Goal: Task Accomplishment & Management: Use online tool/utility

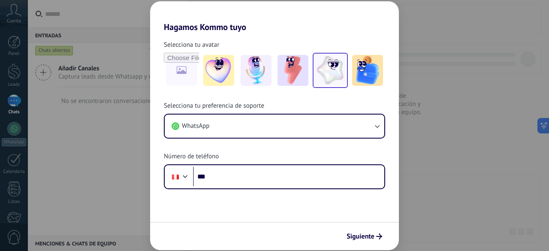
click at [323, 70] on img at bounding box center [330, 70] width 31 height 31
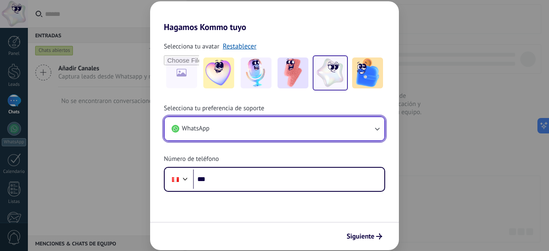
click at [274, 127] on button "WhatsApp" at bounding box center [275, 128] width 220 height 23
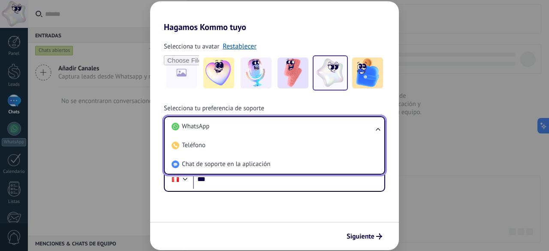
click at [274, 127] on li "WhatsApp" at bounding box center [272, 126] width 209 height 19
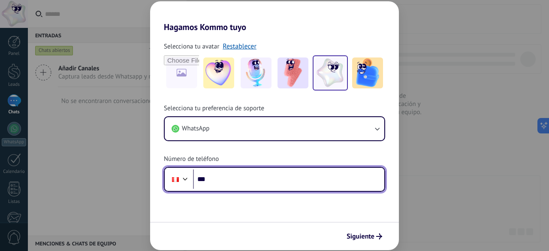
click at [251, 174] on input "***" at bounding box center [288, 180] width 191 height 20
type input "**********"
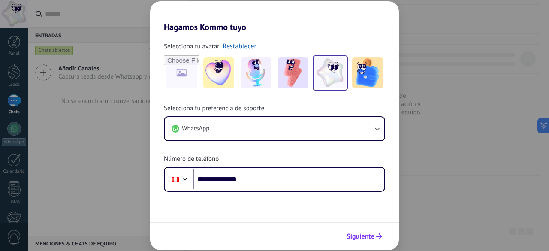
click at [358, 234] on span "Siguiente" at bounding box center [361, 237] width 28 height 6
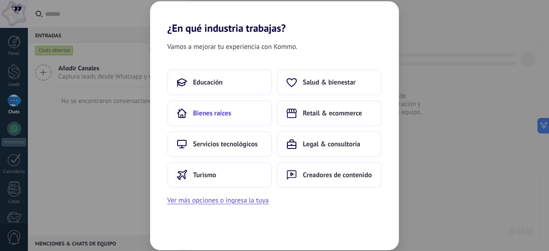
click at [219, 115] on span "Bienes raíces" at bounding box center [212, 113] width 38 height 9
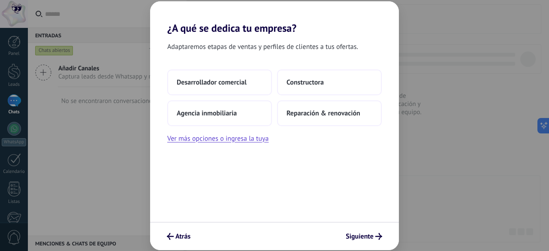
click at [219, 115] on span "Agencia inmobiliaria" at bounding box center [207, 113] width 60 height 9
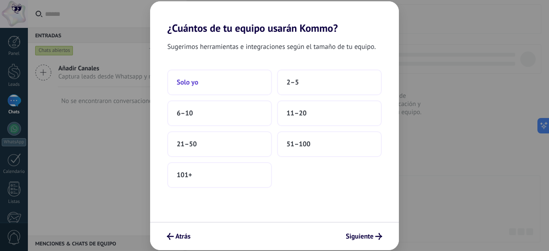
click at [204, 82] on button "Solo yo" at bounding box center [219, 83] width 105 height 26
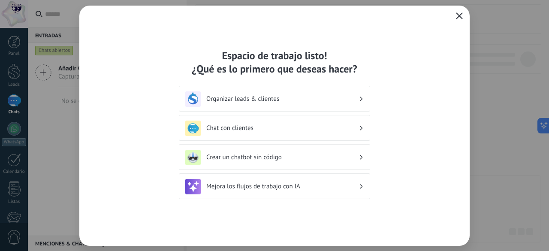
click at [251, 98] on h3 "Organizar leads & clientes" at bounding box center [282, 99] width 152 height 8
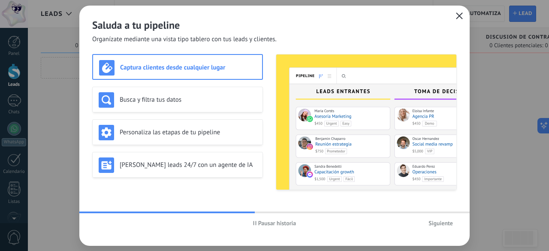
click at [271, 228] on button "Pausar historia" at bounding box center [274, 223] width 51 height 13
click at [233, 101] on h3 "Busca y filtra tus datos" at bounding box center [188, 100] width 137 height 8
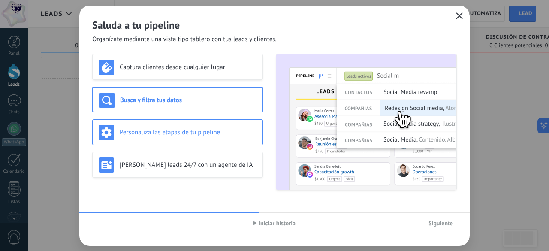
click at [218, 130] on h3 "Personaliza las etapas de tu pipeline" at bounding box center [188, 132] width 137 height 8
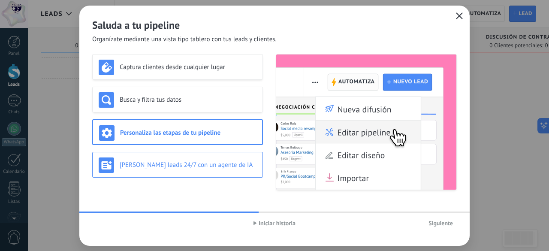
click at [211, 154] on div "[PERSON_NAME] leads 24/7 con un agente de IA" at bounding box center [177, 165] width 171 height 26
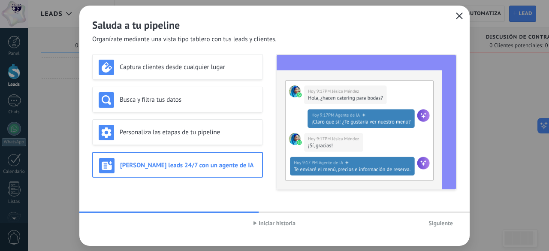
click at [444, 223] on span "Siguiente" at bounding box center [441, 223] width 24 height 6
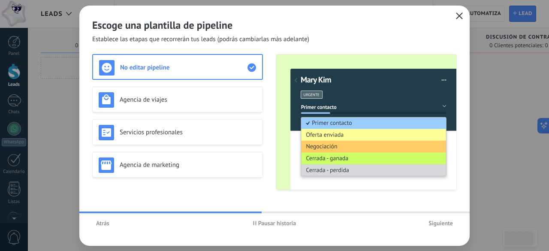
click at [287, 225] on span "Pausar historia" at bounding box center [277, 223] width 38 height 6
click at [193, 130] on h3 "Servicios profesionales" at bounding box center [188, 132] width 137 height 8
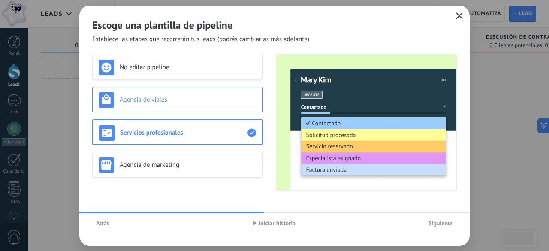
click at [194, 100] on h3 "Agencia de viajes" at bounding box center [188, 100] width 137 height 8
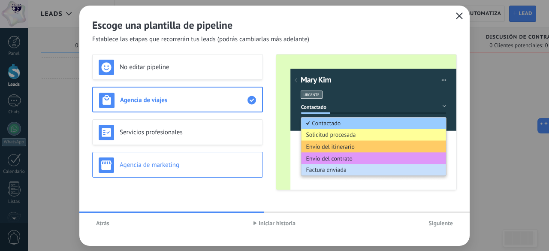
click at [190, 156] on div "Agencia de marketing" at bounding box center [177, 165] width 171 height 26
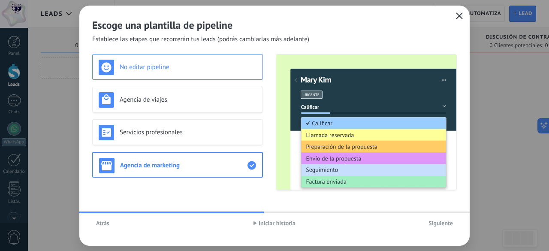
click at [197, 65] on h3 "No editar pipeline" at bounding box center [188, 67] width 137 height 8
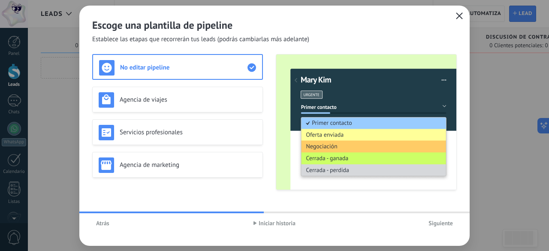
click at [445, 224] on span "Siguiente" at bounding box center [441, 223] width 24 height 6
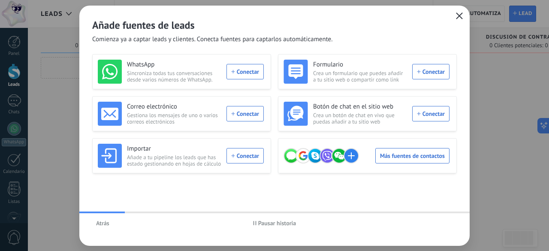
click at [100, 226] on span "Atrás" at bounding box center [102, 223] width 13 height 6
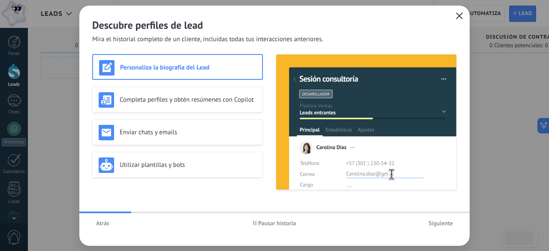
click at [283, 226] on span "Pausar historia" at bounding box center [277, 223] width 38 height 6
click at [183, 97] on h3 "Completa perfiles y obtén resúmenes con Copilot" at bounding box center [188, 100] width 137 height 8
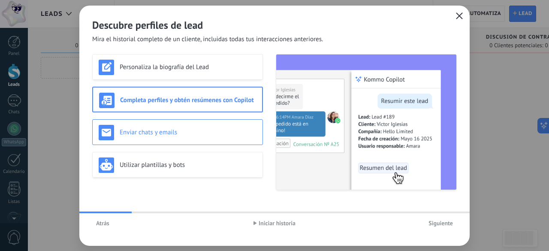
click at [224, 125] on div "Enviar chats y emails" at bounding box center [178, 132] width 158 height 15
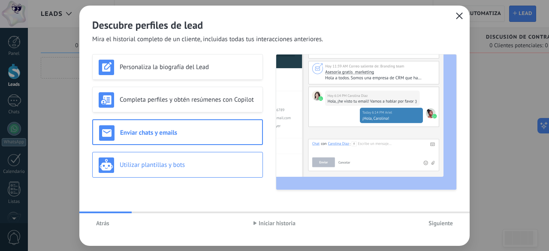
click at [193, 167] on h3 "Utilizar plantillas y bots" at bounding box center [188, 165] width 137 height 8
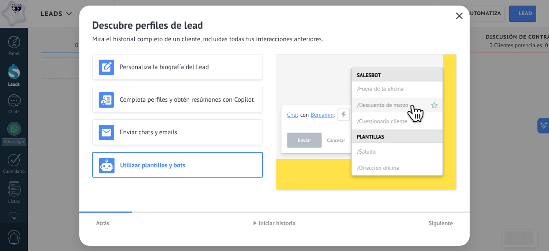
click at [429, 220] on span "Siguiente" at bounding box center [441, 223] width 24 height 6
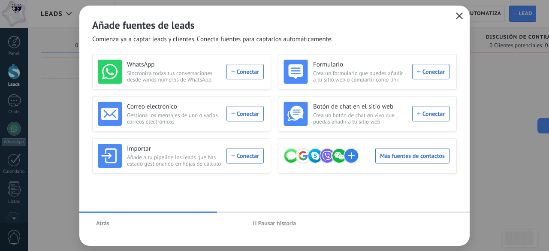
click at [285, 221] on span "Pausar historia" at bounding box center [277, 223] width 38 height 6
click at [396, 156] on div "Más fuentes de contactos" at bounding box center [367, 156] width 166 height 24
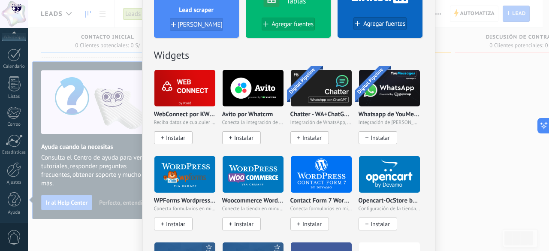
scroll to position [359, 0]
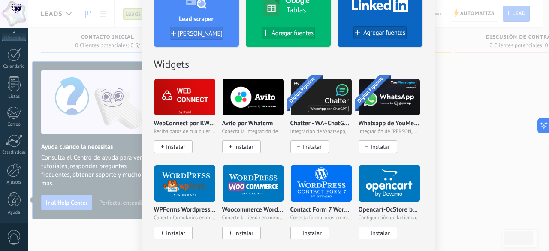
click at [386, 120] on p "Whatsapp de YouMessages" at bounding box center [390, 123] width 62 height 7
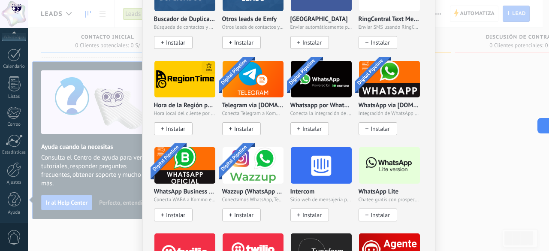
scroll to position [637, 0]
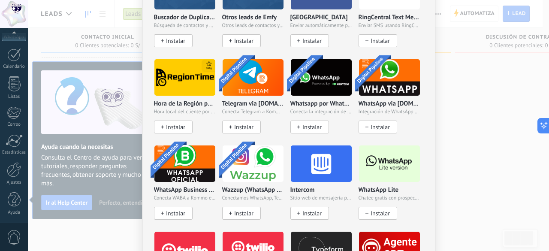
click at [384, 170] on img at bounding box center [389, 164] width 61 height 42
click at [381, 188] on p "WhatsApp Lite" at bounding box center [379, 190] width 40 height 7
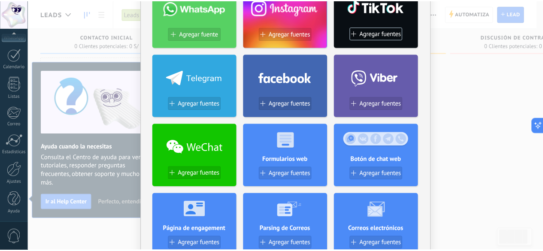
scroll to position [0, 0]
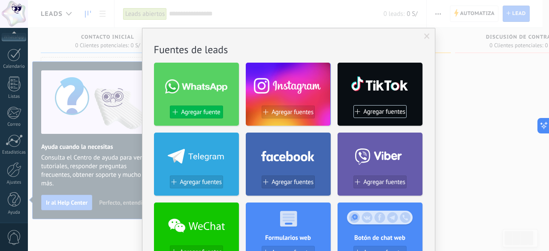
click at [208, 112] on span "Agregar fuente" at bounding box center [200, 112] width 39 height 7
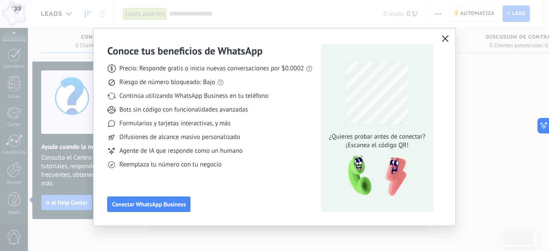
click at [442, 37] on use "button" at bounding box center [445, 38] width 6 height 6
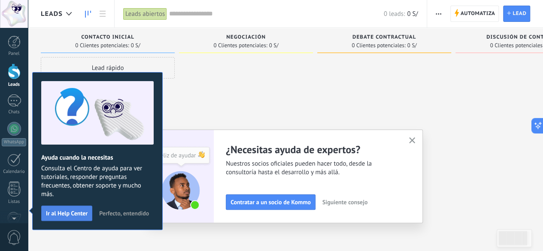
click at [80, 210] on span "Ir al Help Center" at bounding box center [67, 213] width 42 height 6
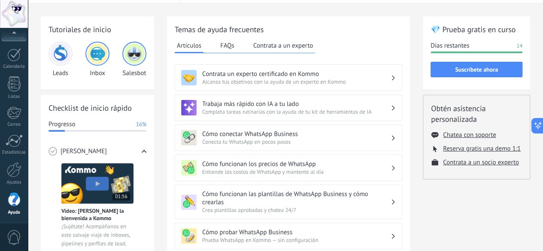
scroll to position [26, 0]
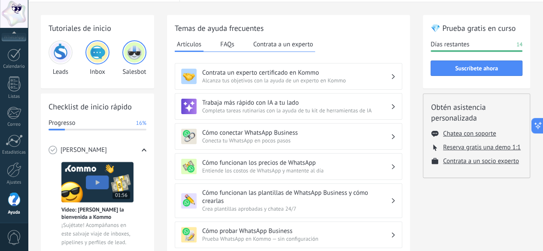
click at [242, 137] on span "Conecta tu WhatsApp en pocos pasos" at bounding box center [296, 140] width 188 height 7
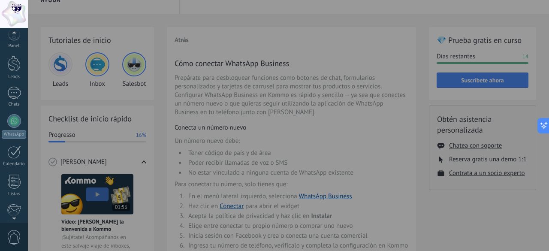
scroll to position [0, 0]
click at [18, 132] on div at bounding box center [14, 129] width 14 height 14
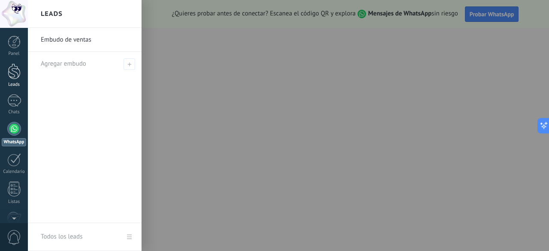
click at [13, 80] on link "Leads" at bounding box center [14, 76] width 28 height 24
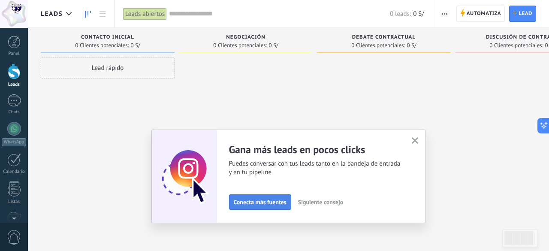
click at [271, 203] on span "Conecta más fuentes" at bounding box center [260, 202] width 53 height 6
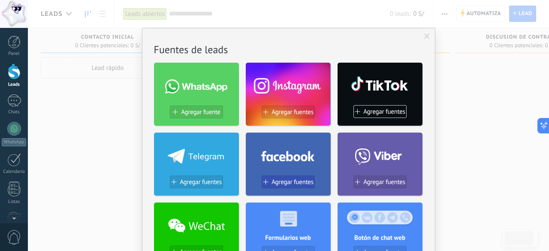
click at [295, 179] on span "Agregar fuentes" at bounding box center [293, 182] width 42 height 7
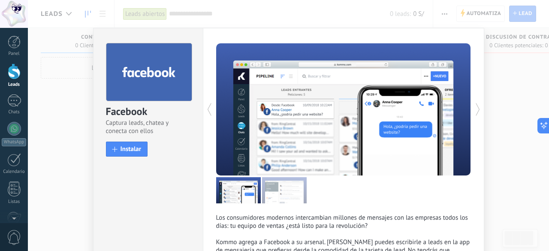
click at [75, 140] on div "Facebook Captura leads, chatea y conecta con ellos install Instalar Los consumi…" at bounding box center [289, 125] width 522 height 251
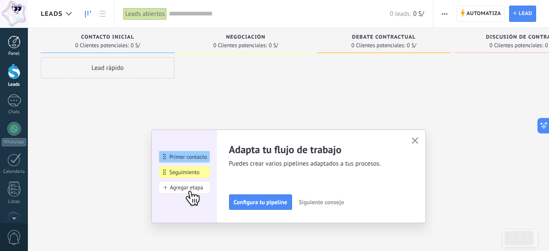
click at [12, 47] on div at bounding box center [14, 42] width 13 height 13
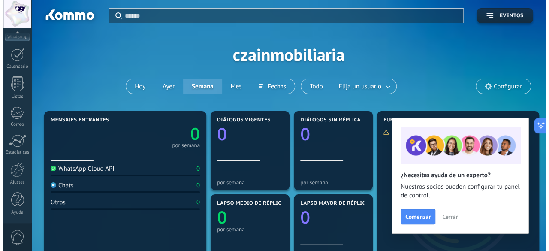
scroll to position [30, 0]
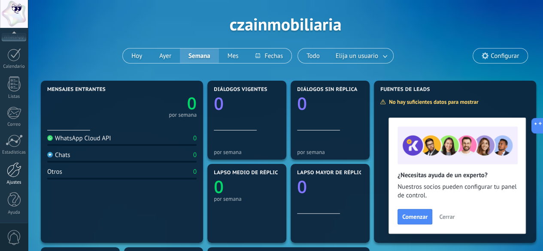
click at [12, 170] on div at bounding box center [14, 169] width 15 height 15
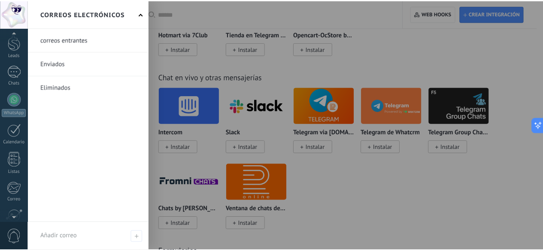
scroll to position [18, 0]
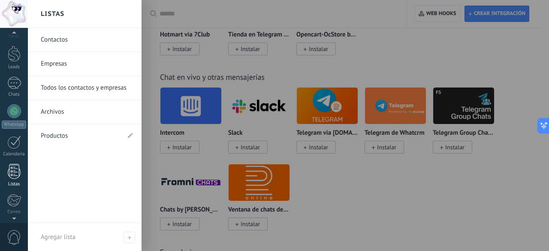
click at [10, 170] on div at bounding box center [14, 171] width 13 height 15
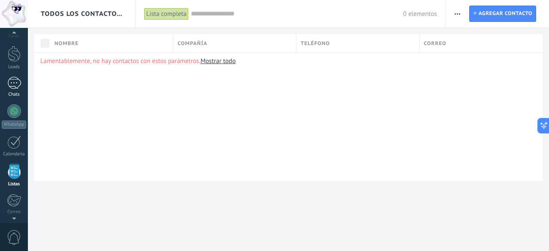
click at [12, 82] on div at bounding box center [14, 83] width 14 height 12
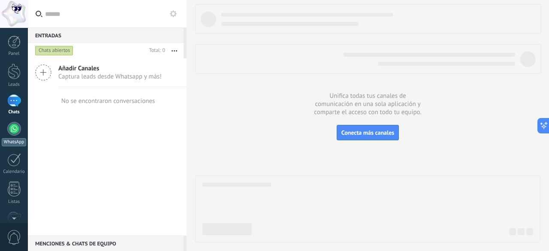
click at [12, 137] on link "WhatsApp" at bounding box center [14, 134] width 28 height 24
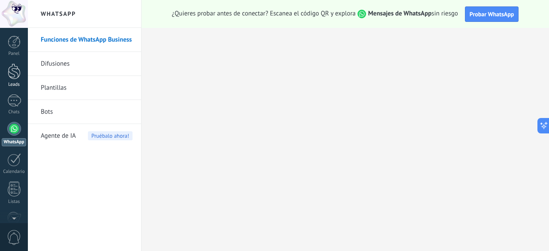
click at [16, 79] on div at bounding box center [14, 72] width 13 height 16
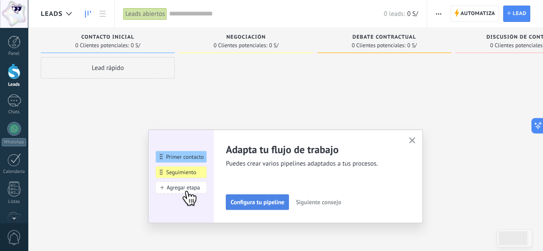
click at [273, 205] on span "Configura tu pipeline" at bounding box center [258, 202] width 54 height 6
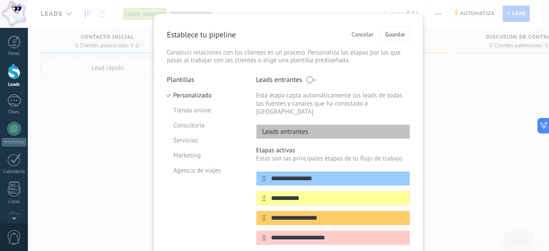
scroll to position [14, 0]
click at [294, 128] on p "Leads entrantes" at bounding box center [283, 132] width 52 height 9
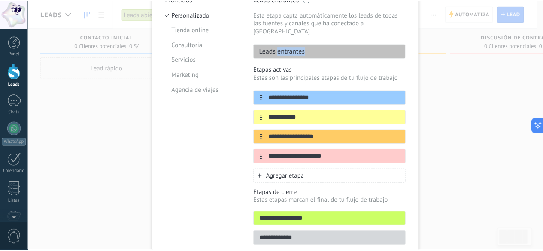
scroll to position [0, 0]
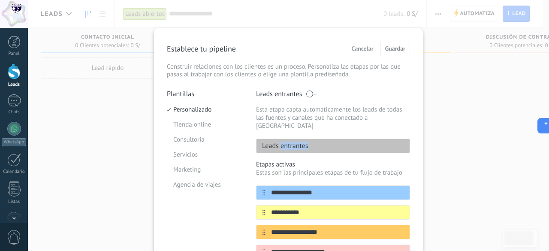
click at [355, 51] on span "Cancelar" at bounding box center [363, 49] width 22 height 6
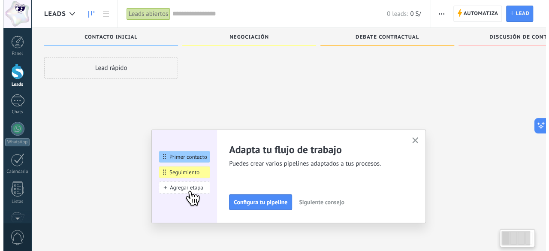
scroll to position [15, 0]
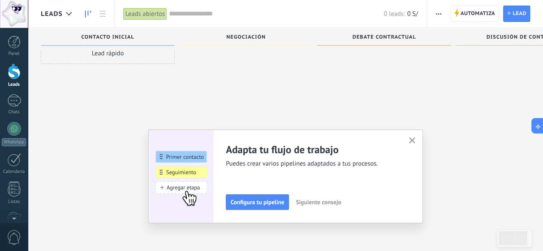
click at [316, 201] on span "Siguiente consejo" at bounding box center [318, 202] width 45 height 6
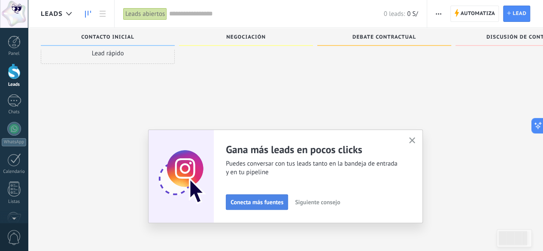
click at [261, 199] on span "Conecta más fuentes" at bounding box center [257, 202] width 53 height 6
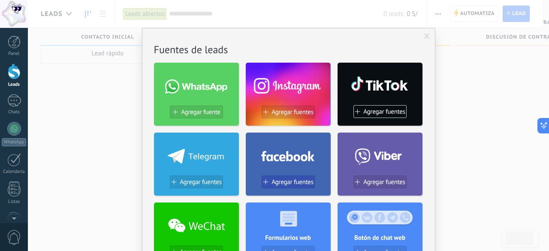
click at [295, 183] on span "Agregar fuentes" at bounding box center [293, 182] width 42 height 7
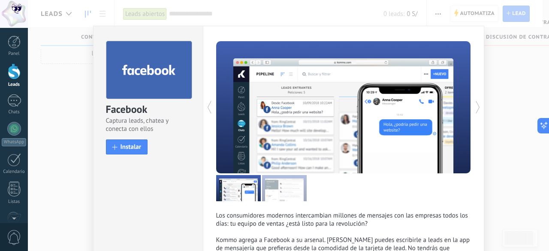
scroll to position [0, 0]
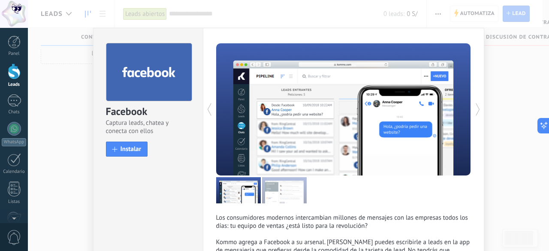
click at [48, 109] on div "Facebook Captura leads, chatea y conecta con ellos install Instalar Los consumi…" at bounding box center [289, 125] width 522 height 251
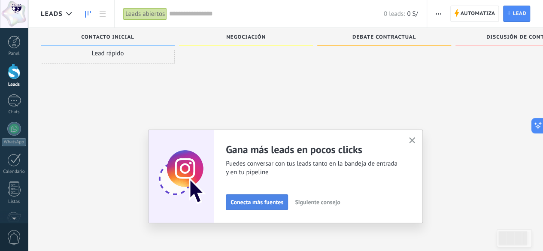
click at [268, 202] on span "Conecta más fuentes" at bounding box center [257, 202] width 53 height 6
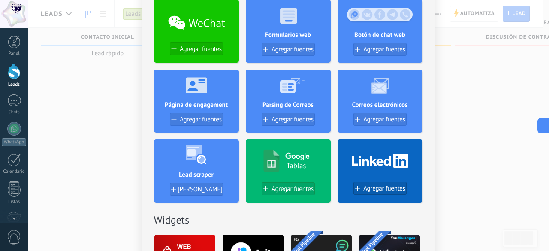
scroll to position [149, 0]
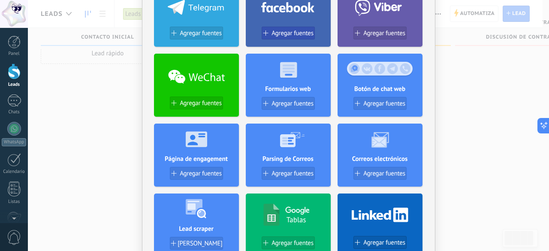
click at [296, 27] on button "Agregar fuentes" at bounding box center [288, 33] width 53 height 13
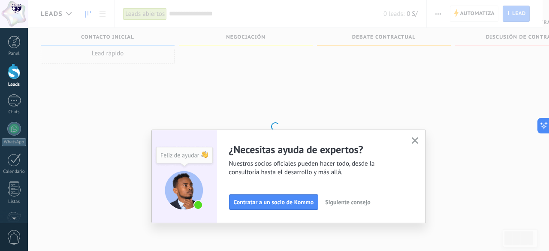
scroll to position [0, 0]
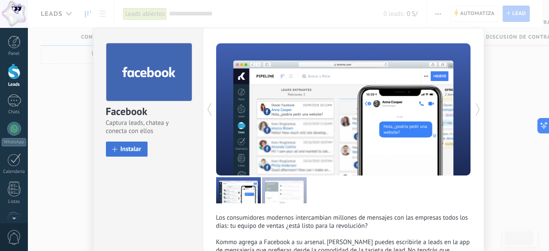
click at [133, 154] on button "Instalar" at bounding box center [127, 149] width 42 height 15
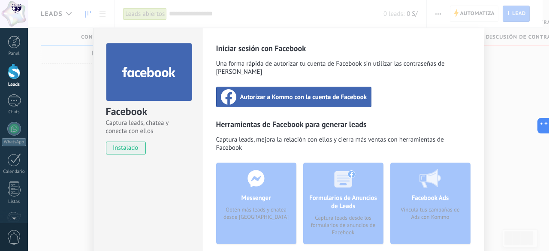
click at [325, 93] on span "Autorizar a Kommo con la cuenta de Facebook" at bounding box center [303, 97] width 127 height 9
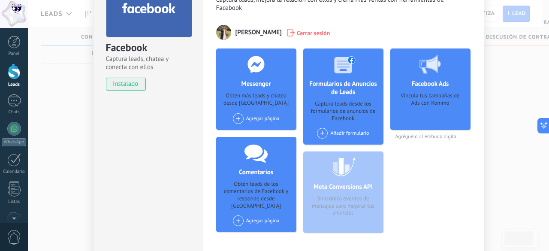
scroll to position [64, 0]
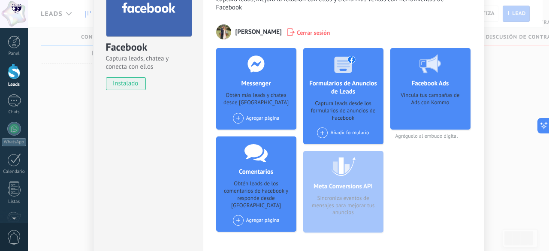
click at [342, 128] on div "Añadir formulario" at bounding box center [343, 132] width 52 height 11
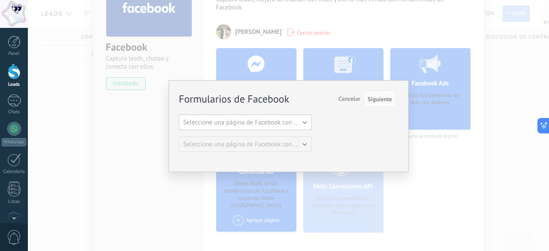
click at [300, 124] on span "Seleccione una página de Facebook con formas" at bounding box center [248, 122] width 130 height 8
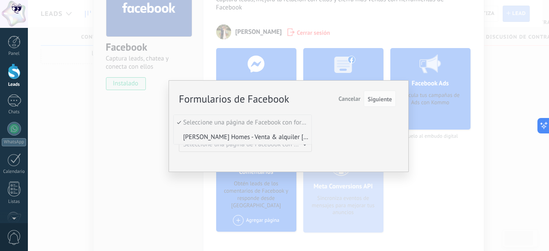
click at [288, 136] on span "[PERSON_NAME] Homes - Venta & alquiler [PERSON_NAME] y [PERSON_NAME]" at bounding box center [241, 137] width 135 height 8
click at [303, 146] on span "Seleccione una página de Facebook con formas" at bounding box center [248, 144] width 130 height 8
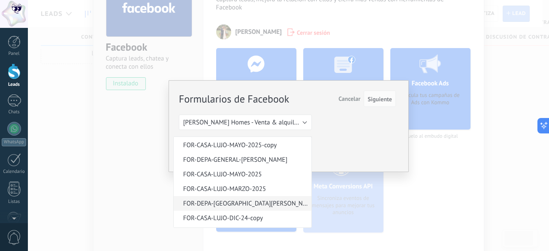
scroll to position [0, 0]
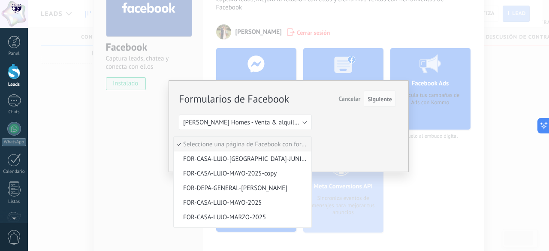
click at [292, 146] on span "Seleccione una página de Facebook con formas" at bounding box center [241, 144] width 135 height 8
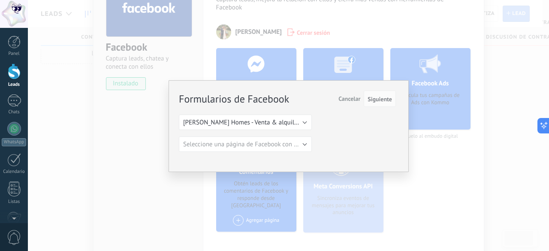
click at [350, 150] on div "Formularios de Facebook Siguiente Cancelar Seleccione una página de Facebook co…" at bounding box center [287, 121] width 217 height 61
click at [272, 143] on span "Seleccione una página de Facebook con formas" at bounding box center [248, 144] width 130 height 8
click at [336, 148] on div "Formularios de Facebook Siguiente Cancelar Seleccione una página de Facebook co…" at bounding box center [287, 121] width 217 height 61
click at [297, 142] on span "Seleccione una página de Facebook con formas" at bounding box center [248, 144] width 130 height 8
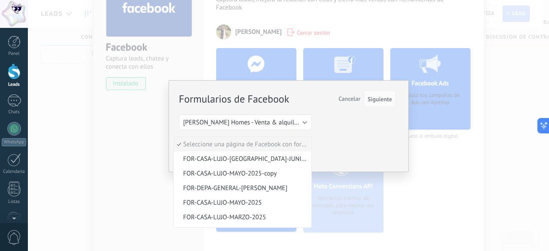
click at [297, 142] on span "Seleccione una página de Facebook con formas" at bounding box center [241, 144] width 135 height 8
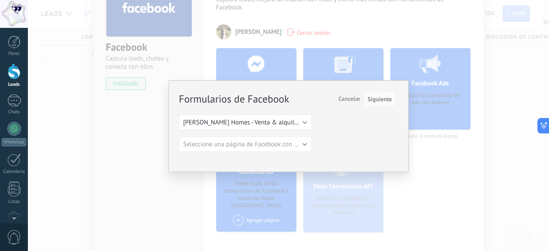
click at [350, 97] on span "Cancelar" at bounding box center [350, 99] width 22 height 8
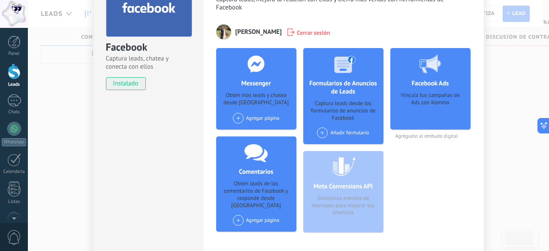
click at [264, 118] on div "Agregar página" at bounding box center [256, 118] width 47 height 11
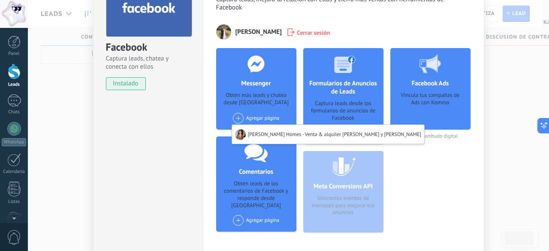
click at [207, 134] on div "Herramientas de Facebook para generar leads Captura leads, mejora la relación c…" at bounding box center [344, 114] width 282 height 301
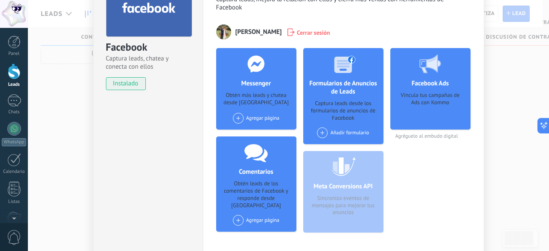
click at [435, 137] on span "Agréguelo al embudo digital" at bounding box center [431, 136] width 80 height 6
click at [444, 98] on div "Vincula tus campañas de Ads con Kommo" at bounding box center [430, 108] width 67 height 32
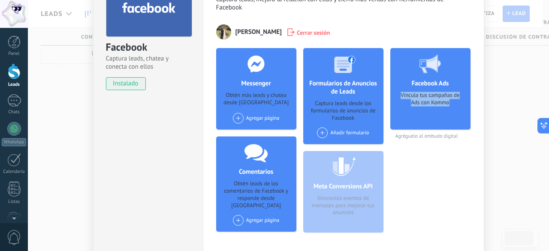
click at [444, 98] on div "Vincula tus campañas de Ads con Kommo" at bounding box center [430, 108] width 67 height 32
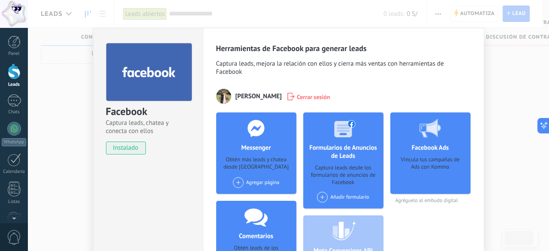
click at [512, 91] on div "Facebook Captura leads, chatea y conecta con ellos instalado Desinstalar Herram…" at bounding box center [289, 125] width 522 height 251
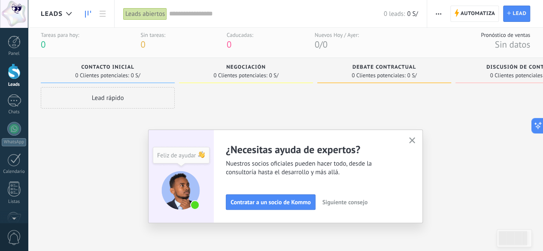
click at [338, 202] on span "Siguiente consejo" at bounding box center [344, 202] width 45 height 6
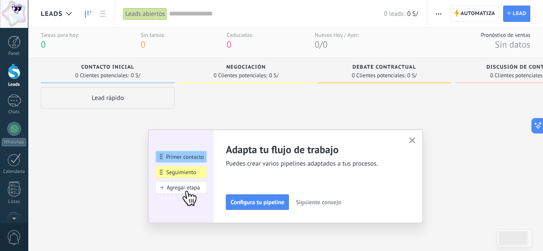
click at [338, 202] on span "Siguiente consejo" at bounding box center [318, 202] width 45 height 6
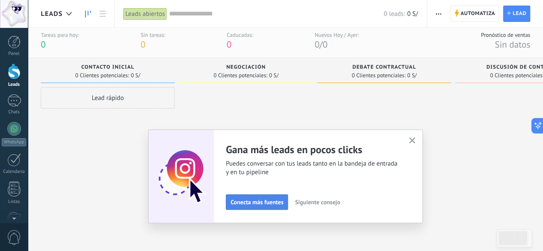
click at [288, 202] on button "Conecta más fuentes" at bounding box center [257, 201] width 62 height 15
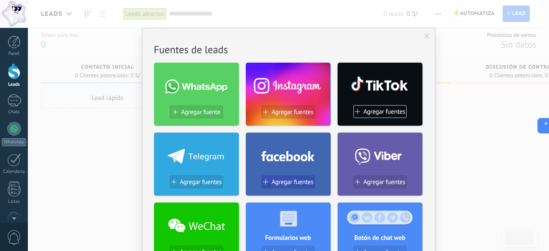
click at [294, 178] on button "Agregar fuentes" at bounding box center [288, 182] width 53 height 13
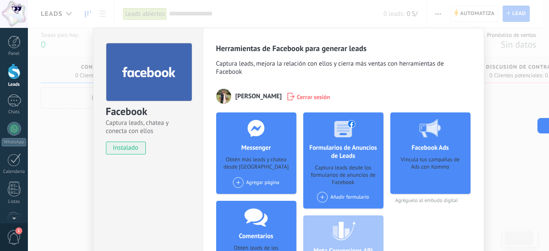
click at [66, 96] on div "Facebook Captura leads, chatea y conecta con ellos instalado Desinstalar Herram…" at bounding box center [289, 125] width 522 height 251
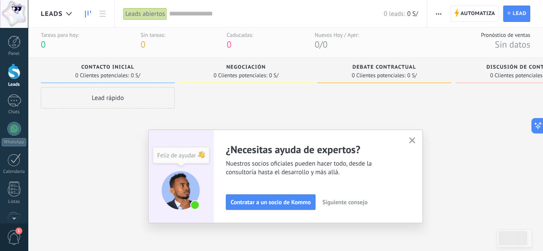
click at [364, 200] on span "Siguiente consejo" at bounding box center [344, 202] width 45 height 6
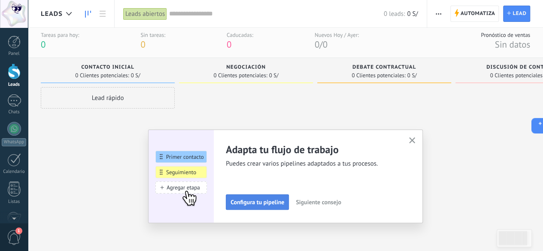
click at [278, 202] on span "Configura tu pipeline" at bounding box center [258, 202] width 54 height 6
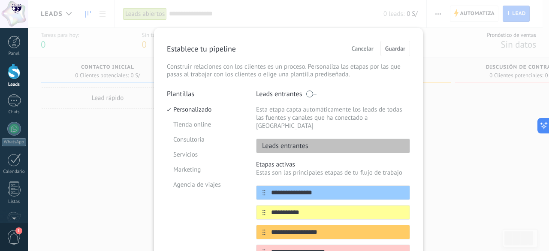
scroll to position [21, 0]
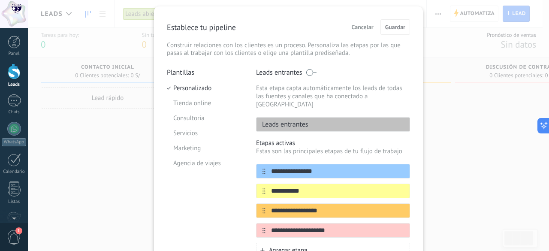
click at [456, 118] on div "**********" at bounding box center [289, 125] width 522 height 251
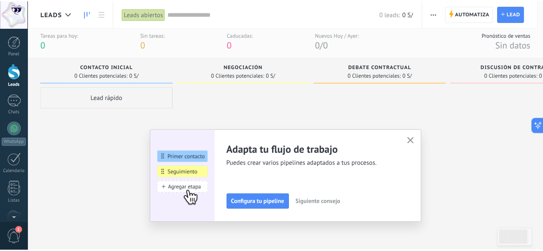
scroll to position [0, 0]
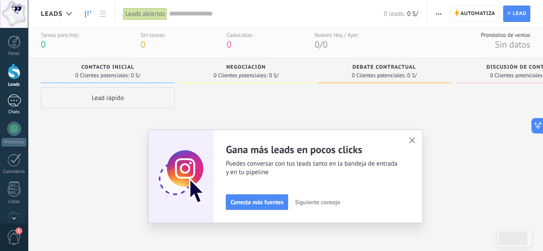
click at [17, 112] on div "Chats" at bounding box center [14, 112] width 25 height 6
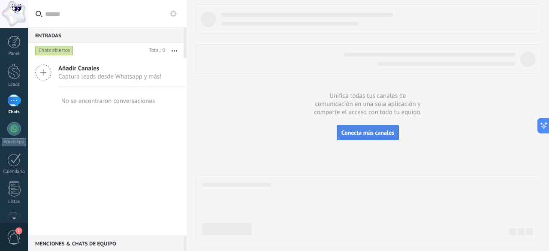
click at [349, 132] on span "Conecta más canales" at bounding box center [368, 133] width 53 height 8
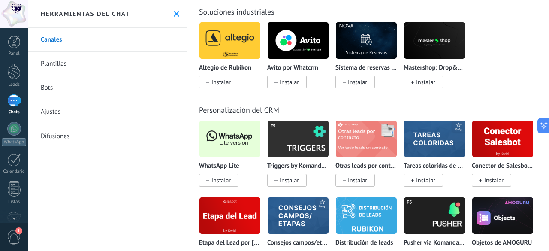
scroll to position [2057, 0]
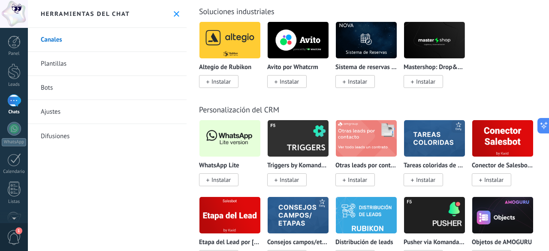
click at [228, 181] on span "Instalar" at bounding box center [221, 180] width 19 height 8
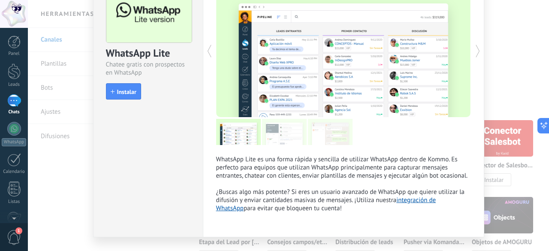
scroll to position [57, 0]
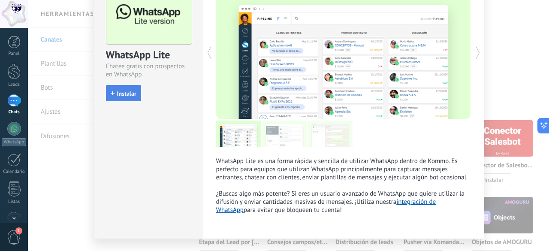
click at [123, 85] on button "Instalar" at bounding box center [123, 93] width 35 height 16
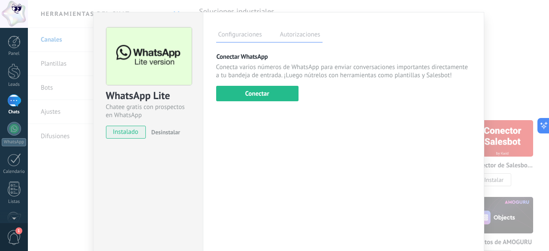
scroll to position [15, 0]
click at [297, 35] on label "Autorizaciones" at bounding box center [300, 36] width 45 height 12
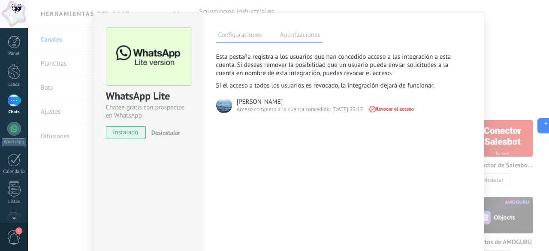
click at [227, 38] on label "Configuraciones" at bounding box center [240, 36] width 48 height 12
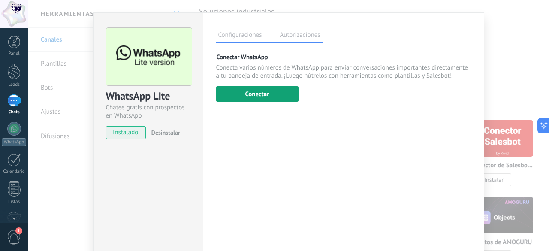
click at [265, 91] on button "Conectar" at bounding box center [257, 93] width 82 height 15
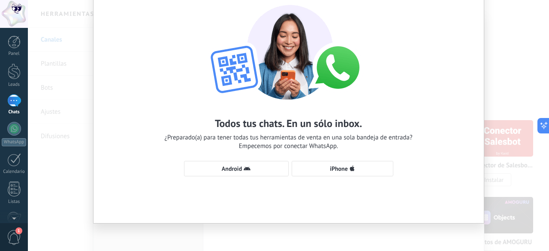
scroll to position [13, 0]
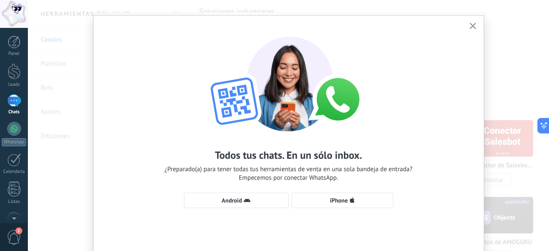
click at [468, 28] on button "button" at bounding box center [473, 27] width 11 height 12
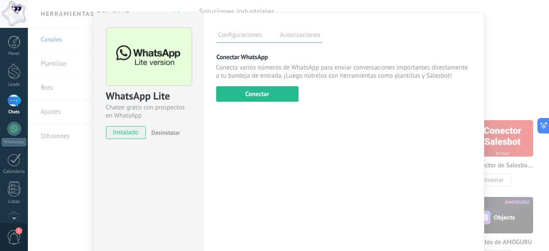
scroll to position [0, 0]
click at [254, 97] on button "Conectar" at bounding box center [257, 93] width 82 height 15
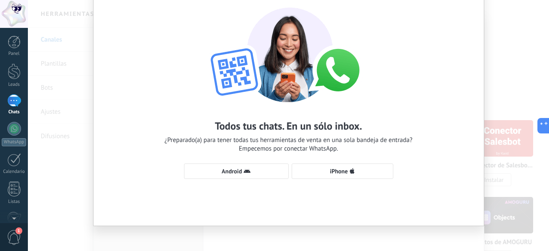
scroll to position [45, 0]
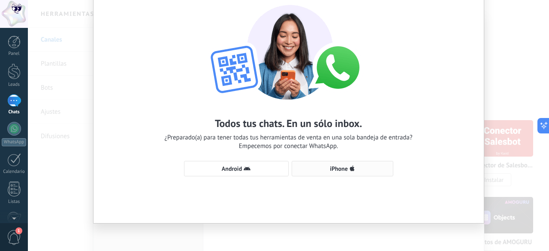
click at [362, 170] on span "iPhone" at bounding box center [343, 168] width 92 height 7
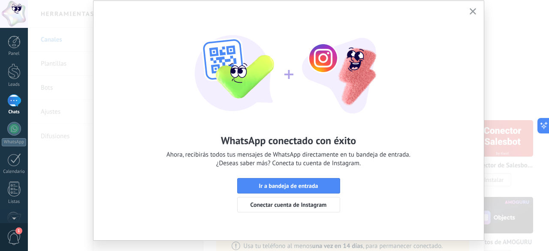
scroll to position [29, 0]
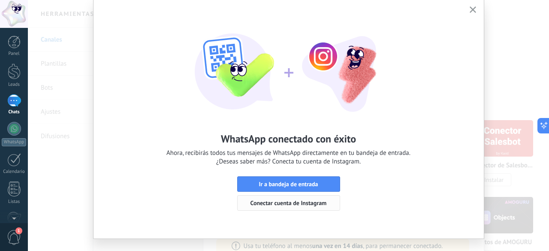
click at [290, 204] on span "Conectar cuenta de Instagram" at bounding box center [289, 203] width 76 height 6
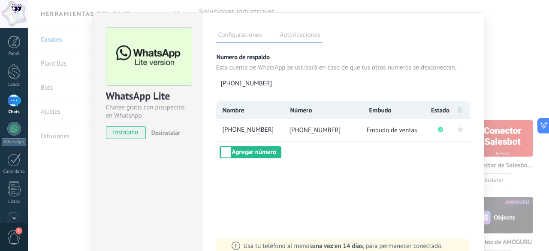
scroll to position [0, 0]
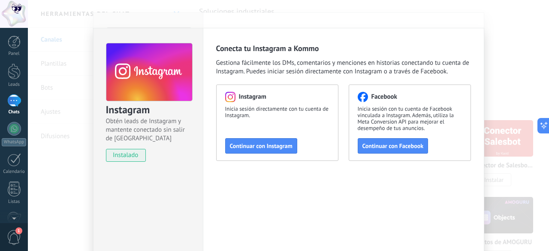
click at [489, 61] on div "Instagram Obtén leads de Instagram y mantente conectado sin salir de Kommo inst…" at bounding box center [289, 125] width 522 height 251
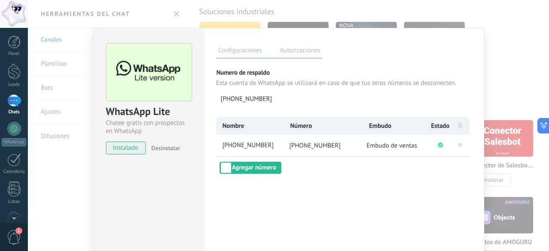
click at [507, 68] on div "WhatsApp Lite Chatee gratis con prospectos en WhatsApp instalado Desinstalar Co…" at bounding box center [289, 125] width 522 height 251
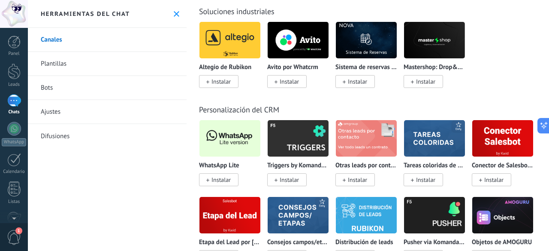
click at [14, 103] on div at bounding box center [14, 100] width 14 height 12
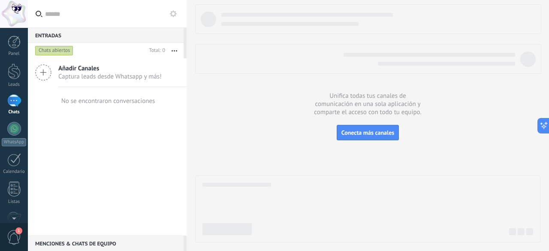
click at [61, 49] on div "Chats abiertos" at bounding box center [54, 51] width 38 height 10
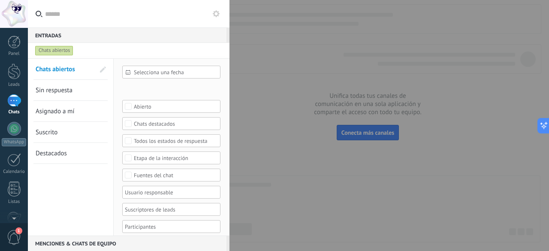
click at [63, 51] on div "Chats abiertos" at bounding box center [54, 51] width 38 height 10
click at [264, 86] on div at bounding box center [274, 125] width 549 height 251
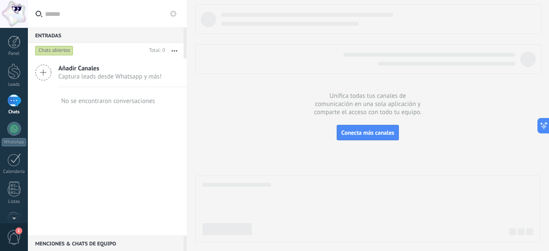
click at [124, 72] on span "Añadir Canales" at bounding box center [109, 68] width 103 height 8
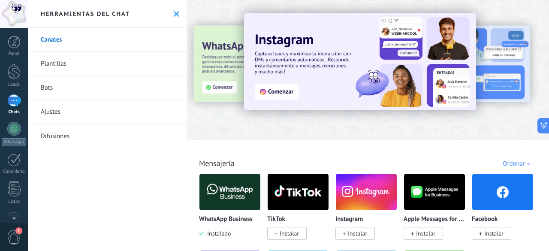
click at [275, 154] on div "Todo Bandeja de entrada Automatizaciones Fuentes de leads Soluciones de IA Inst…" at bounding box center [368, 154] width 358 height 28
click at [15, 126] on div at bounding box center [14, 129] width 14 height 14
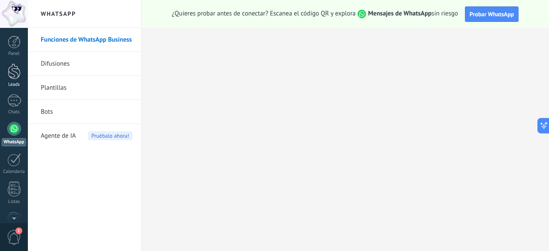
click at [10, 67] on div at bounding box center [14, 72] width 13 height 16
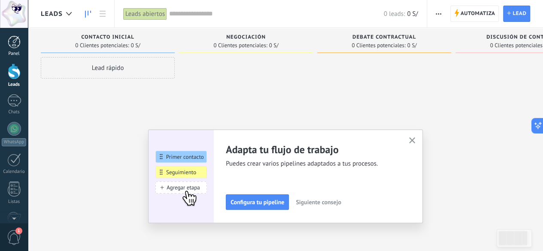
click at [12, 51] on link "Panel" at bounding box center [14, 46] width 28 height 21
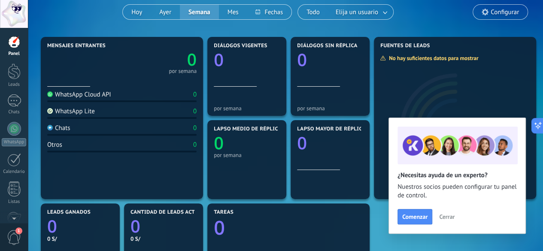
scroll to position [87, 0]
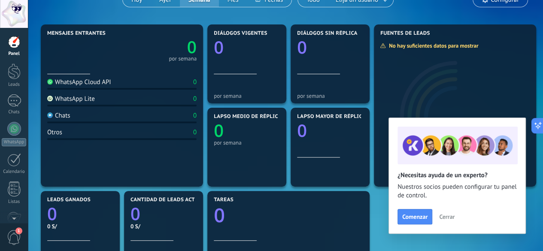
click at [90, 101] on div "WhatsApp Lite" at bounding box center [71, 99] width 48 height 8
click at [16, 106] on div at bounding box center [14, 100] width 14 height 12
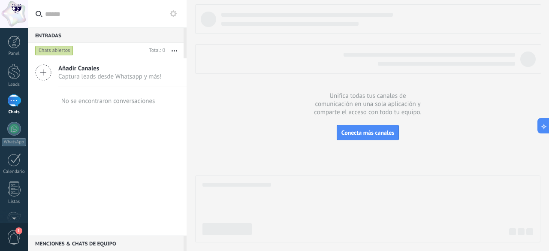
click at [90, 245] on div "Menciones & Chats de equipo 0" at bounding box center [106, 243] width 156 height 15
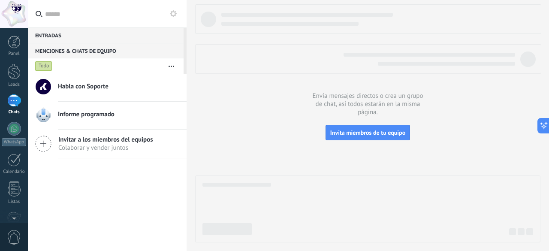
click at [58, 33] on div "Entradas 0" at bounding box center [106, 34] width 156 height 15
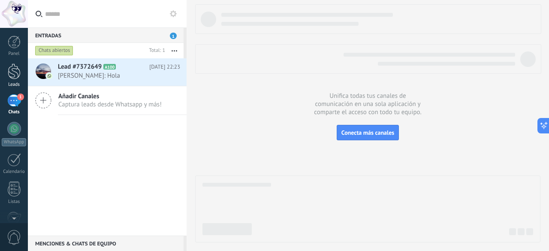
click at [12, 81] on link "Leads" at bounding box center [14, 76] width 28 height 24
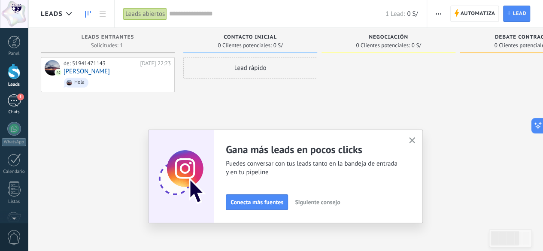
click at [4, 99] on link "1 Chats" at bounding box center [14, 104] width 28 height 21
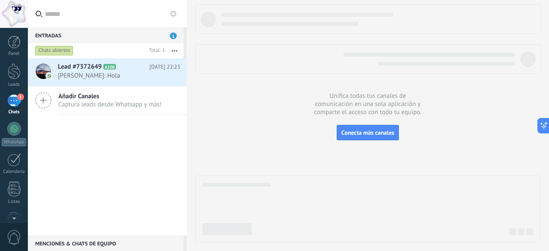
click at [123, 75] on span "[PERSON_NAME]: Hola" at bounding box center [111, 76] width 106 height 8
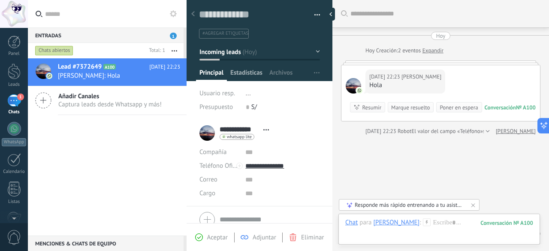
click at [251, 78] on span "Estadísticas" at bounding box center [247, 75] width 32 height 12
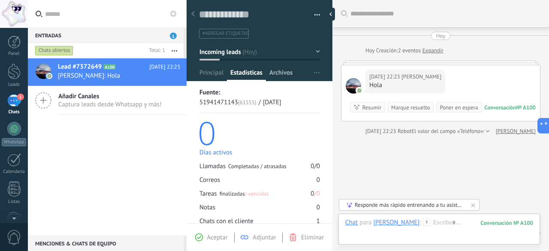
click at [284, 74] on span "Archivos" at bounding box center [281, 75] width 23 height 12
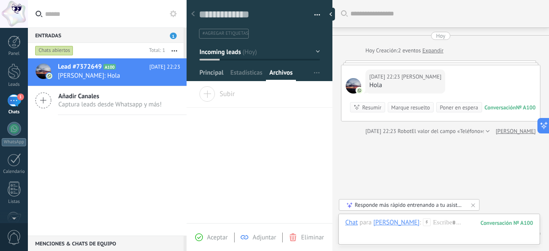
click at [217, 75] on span "Principal" at bounding box center [212, 75] width 24 height 12
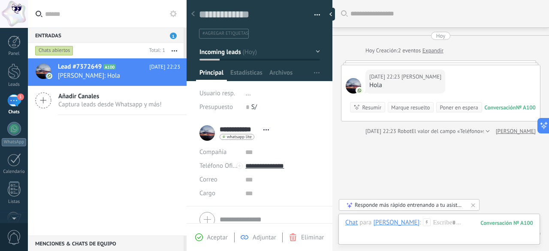
click at [194, 14] on icon at bounding box center [192, 13] width 3 height 5
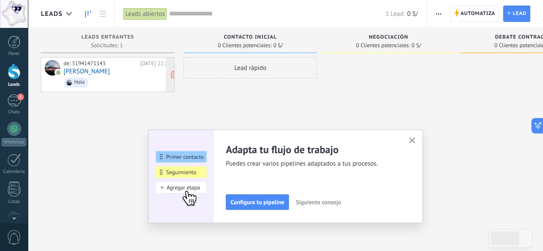
click at [106, 78] on span "Hola" at bounding box center [117, 82] width 107 height 13
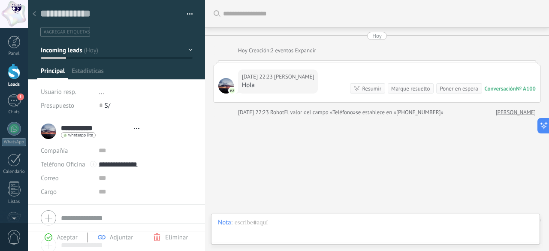
type textarea "**********"
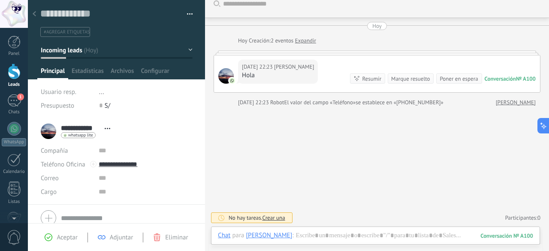
scroll to position [9, 0]
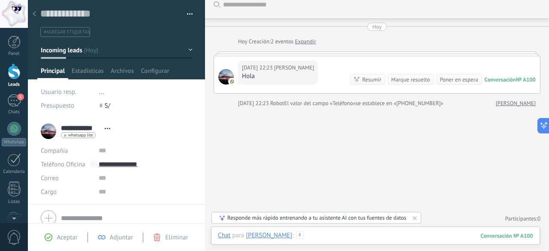
click at [417, 234] on div at bounding box center [376, 244] width 316 height 26
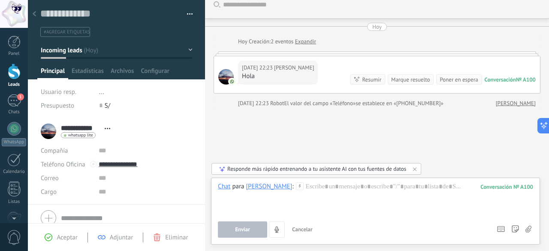
drag, startPoint x: 417, startPoint y: 234, endPoint x: 413, endPoint y: 216, distance: 18.2
click at [413, 216] on div "Chat para [PERSON_NAME] : 100 Enviar Cancelar Rastrear clics en links ? Reducir…" at bounding box center [376, 209] width 316 height 55
click at [367, 188] on div at bounding box center [376, 198] width 316 height 33
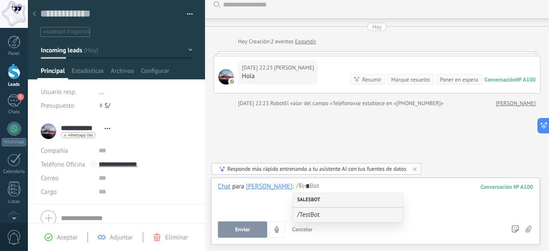
click at [331, 197] on div "Salesbot" at bounding box center [348, 200] width 110 height 15
click at [317, 216] on span "/TestBot" at bounding box center [344, 215] width 94 height 8
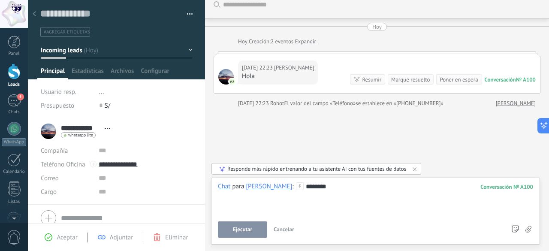
click at [240, 231] on span "Ejecutar" at bounding box center [242, 230] width 19 height 6
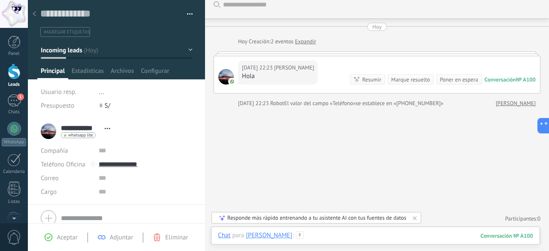
click at [319, 238] on div at bounding box center [376, 244] width 316 height 26
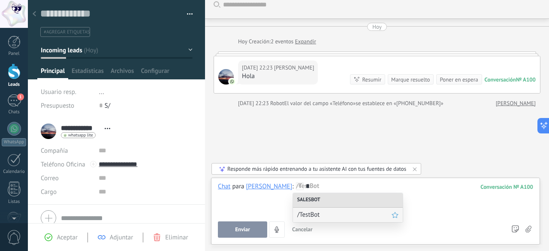
click at [313, 217] on span "/TestBot" at bounding box center [344, 215] width 94 height 8
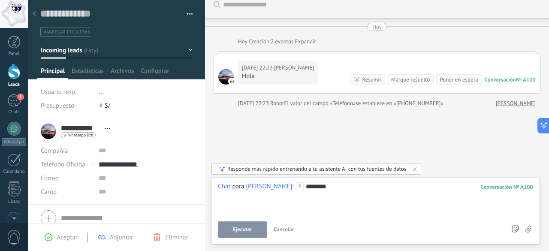
click at [290, 206] on div "********" at bounding box center [376, 198] width 316 height 33
click at [319, 200] on div "********" at bounding box center [376, 198] width 316 height 33
click at [243, 229] on span "Enviar" at bounding box center [242, 230] width 15 height 6
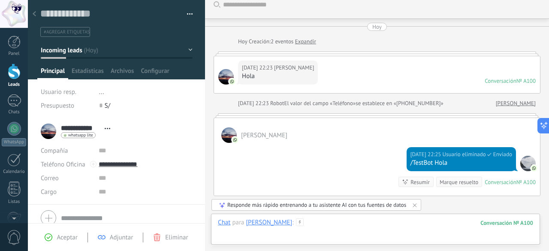
click at [334, 221] on div at bounding box center [376, 231] width 316 height 26
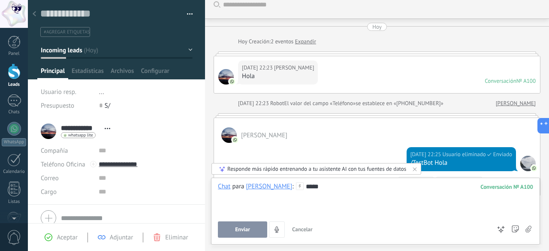
click at [248, 233] on span "Enviar" at bounding box center [242, 230] width 15 height 6
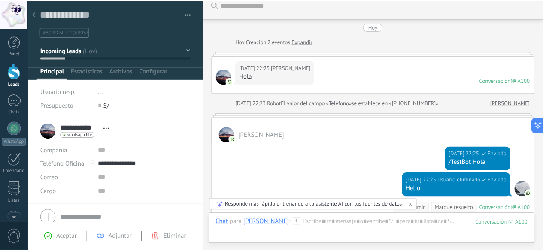
scroll to position [129, 0]
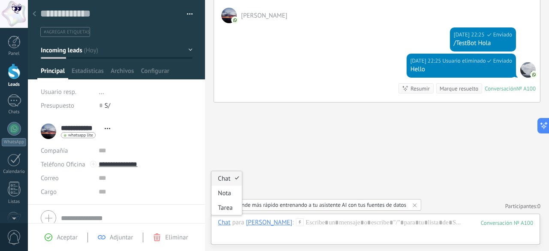
click at [226, 222] on div "Chat" at bounding box center [224, 222] width 12 height 8
click at [229, 207] on div "Tarea" at bounding box center [227, 207] width 30 height 15
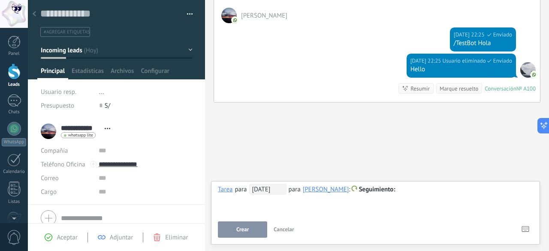
click at [353, 188] on span at bounding box center [355, 189] width 6 height 6
click at [310, 203] on div at bounding box center [274, 125] width 549 height 251
click at [277, 234] on button "Cancelar" at bounding box center [283, 229] width 27 height 16
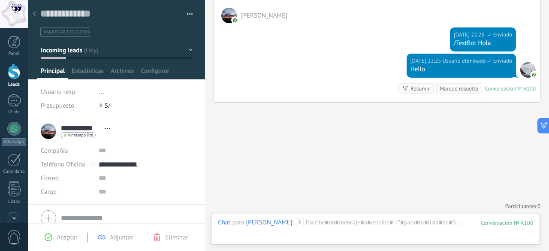
click at [268, 221] on div "[PERSON_NAME]" at bounding box center [269, 222] width 46 height 8
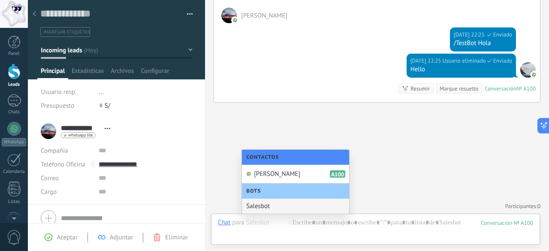
click at [235, 196] on div "Buscar Carga más [DATE] [DATE] Creación: 2 eventos Expandir [DATE] 22:23 [PERSO…" at bounding box center [377, 61] width 344 height 381
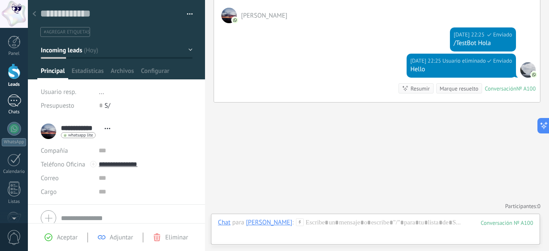
click at [15, 103] on div "1" at bounding box center [14, 100] width 14 height 12
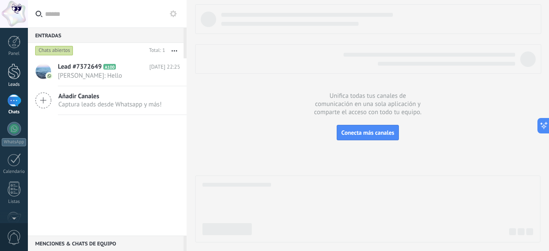
click at [13, 79] on div at bounding box center [14, 72] width 13 height 16
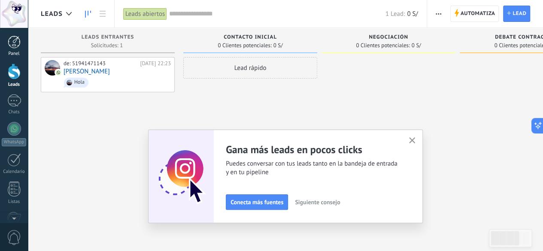
click at [20, 42] on div at bounding box center [14, 42] width 13 height 13
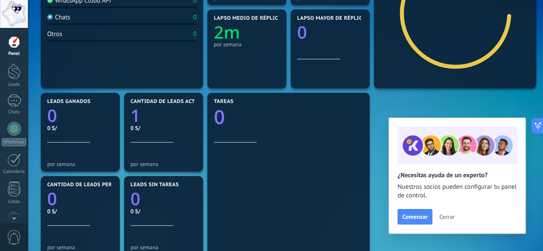
scroll to position [186, 0]
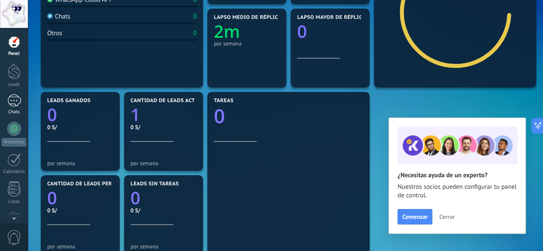
click at [12, 110] on div "Chats" at bounding box center [14, 112] width 25 height 6
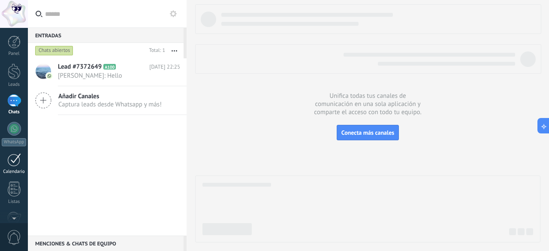
click at [13, 161] on div at bounding box center [14, 159] width 14 height 13
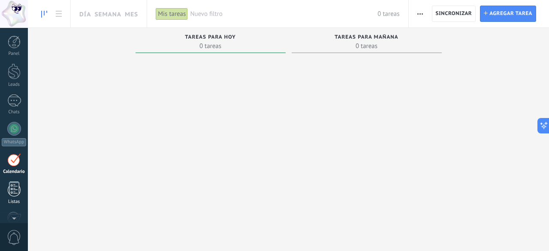
click at [15, 194] on div at bounding box center [14, 189] width 13 height 15
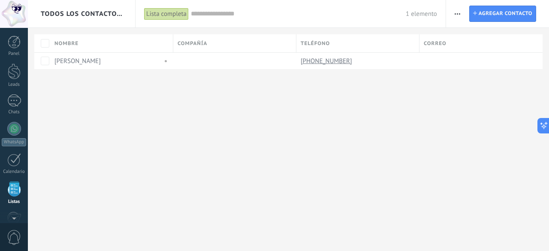
scroll to position [53, 0]
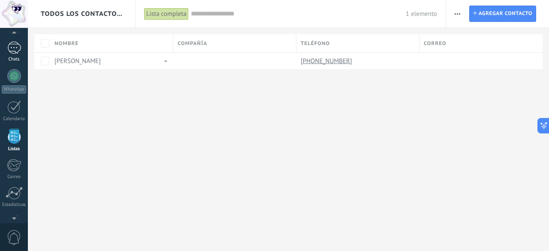
click at [17, 51] on div "1" at bounding box center [14, 48] width 14 height 12
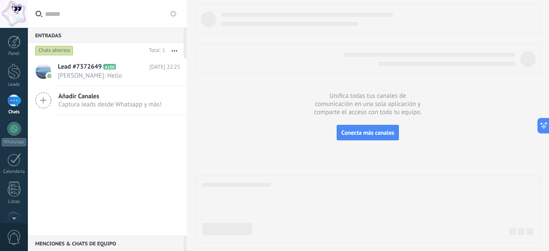
click at [140, 106] on span "Captura leads desde Whatsapp y más!" at bounding box center [109, 104] width 103 height 8
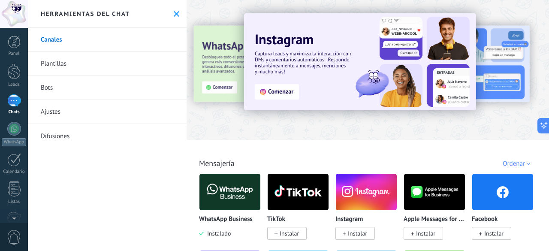
click at [42, 88] on link "Bots" at bounding box center [107, 88] width 159 height 24
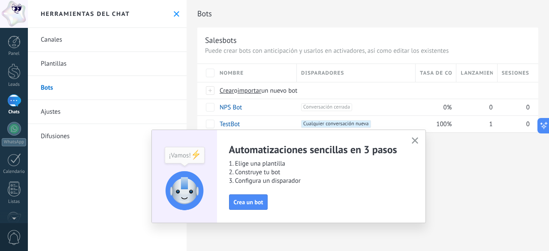
click at [419, 140] on button "button" at bounding box center [415, 141] width 11 height 12
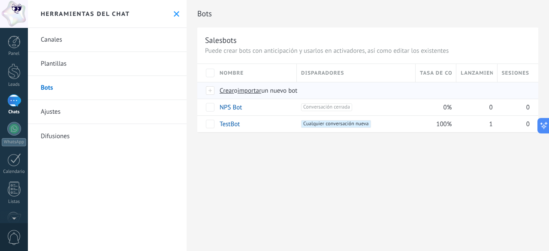
click at [222, 91] on span "Crear" at bounding box center [227, 91] width 15 height 8
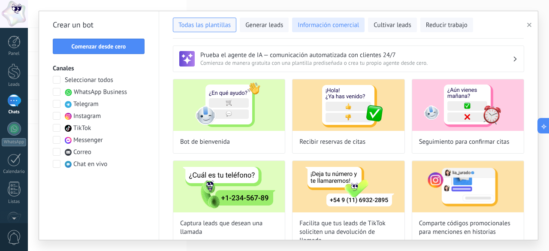
click at [334, 29] on span "Información comercial" at bounding box center [328, 25] width 61 height 9
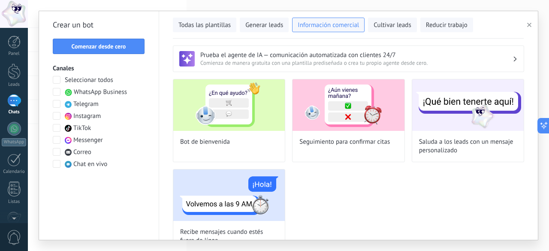
click at [529, 21] on button "button" at bounding box center [531, 25] width 14 height 10
